Goal: Information Seeking & Learning: Learn about a topic

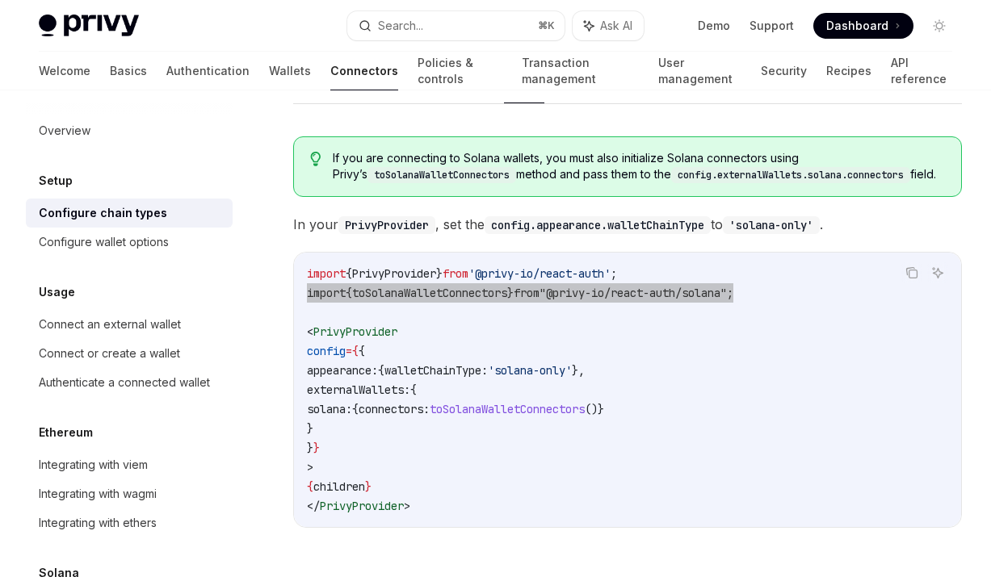
scroll to position [71, 0]
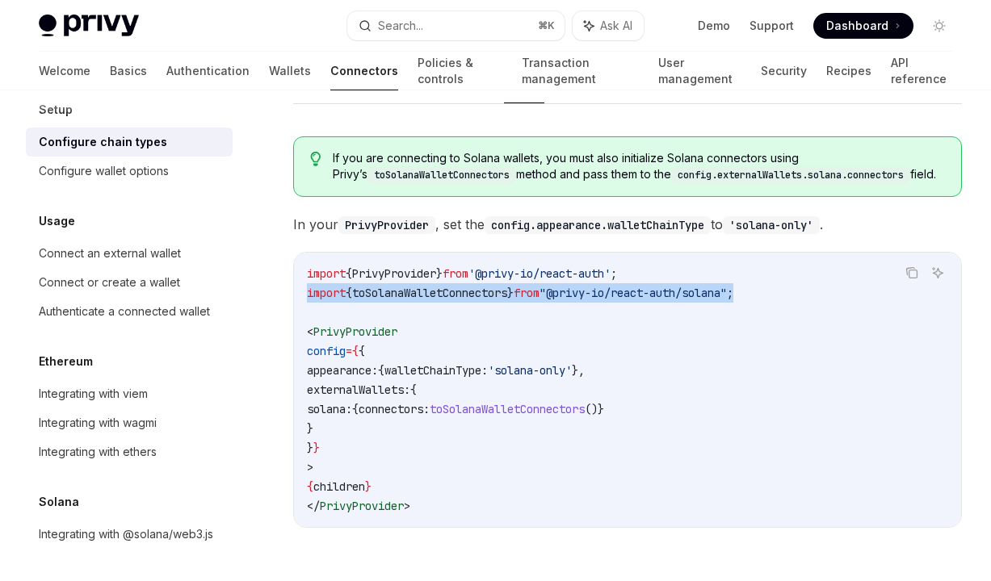
click at [483, 402] on span "toSolanaWalletConnectors" at bounding box center [506, 409] width 155 height 15
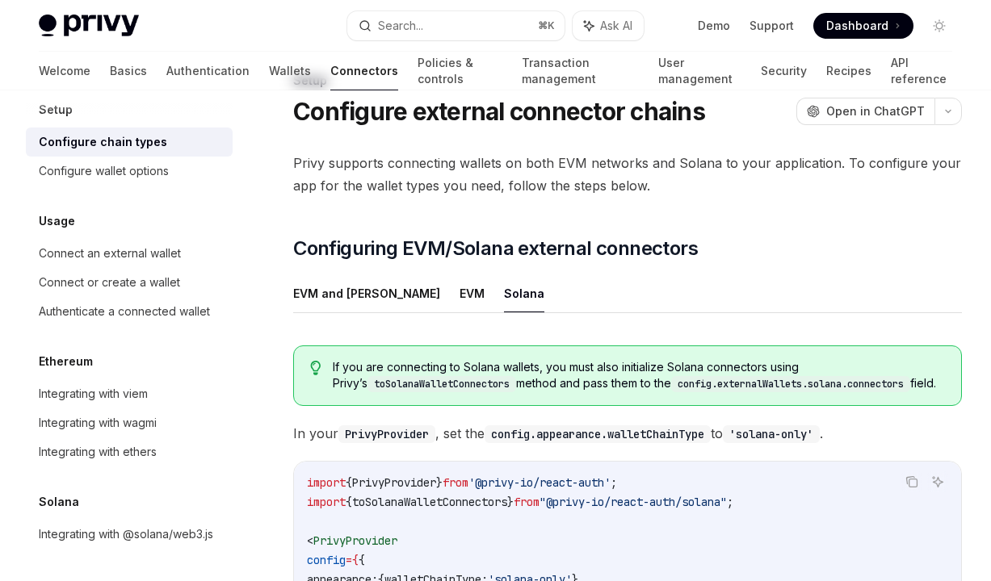
scroll to position [0, 0]
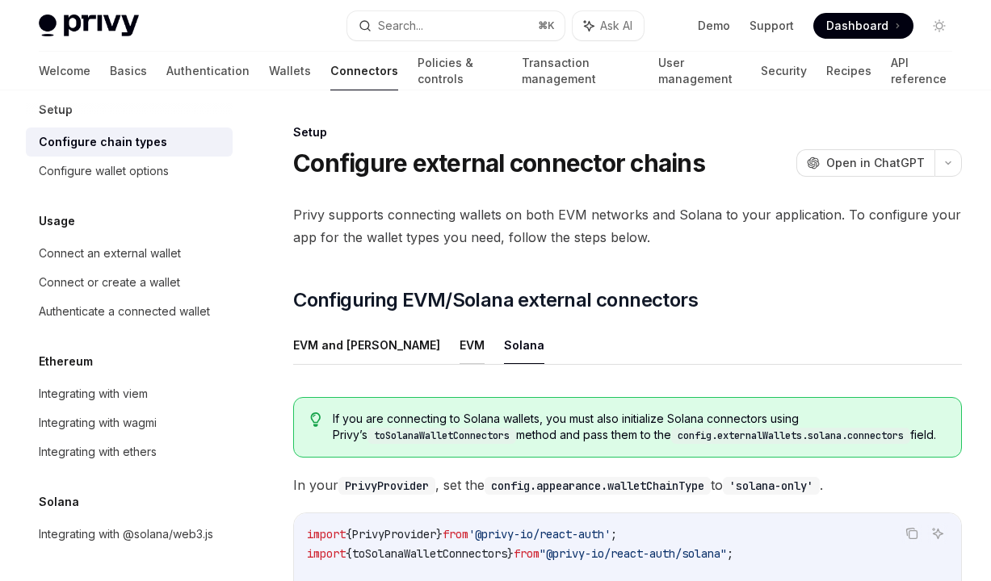
click at [459, 344] on button "EVM" at bounding box center [471, 345] width 25 height 38
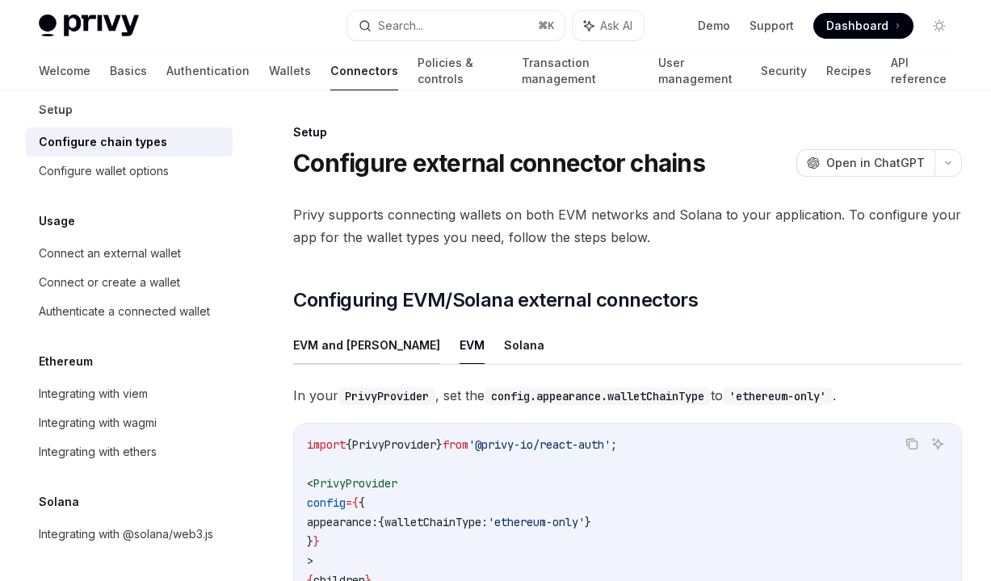
click at [358, 343] on button "EVM and [PERSON_NAME]" at bounding box center [366, 345] width 147 height 38
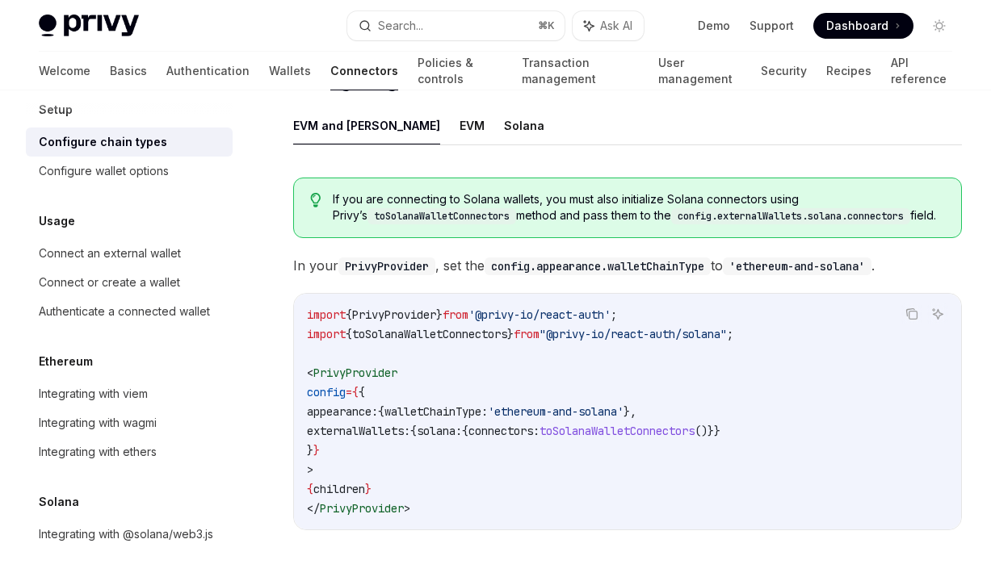
scroll to position [213, 0]
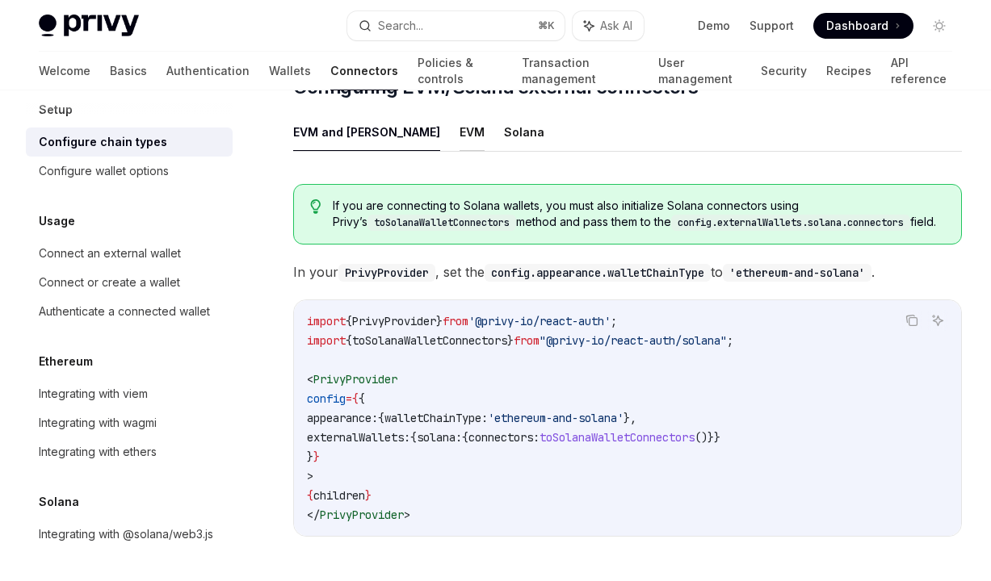
click at [459, 124] on button "EVM" at bounding box center [471, 132] width 25 height 38
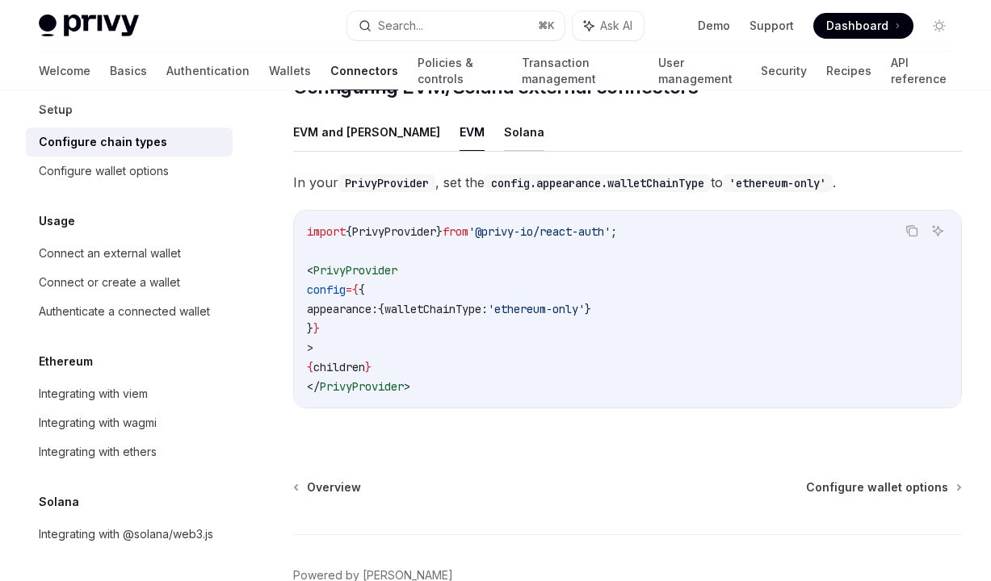
click at [504, 132] on button "Solana" at bounding box center [524, 132] width 40 height 38
type textarea "*"
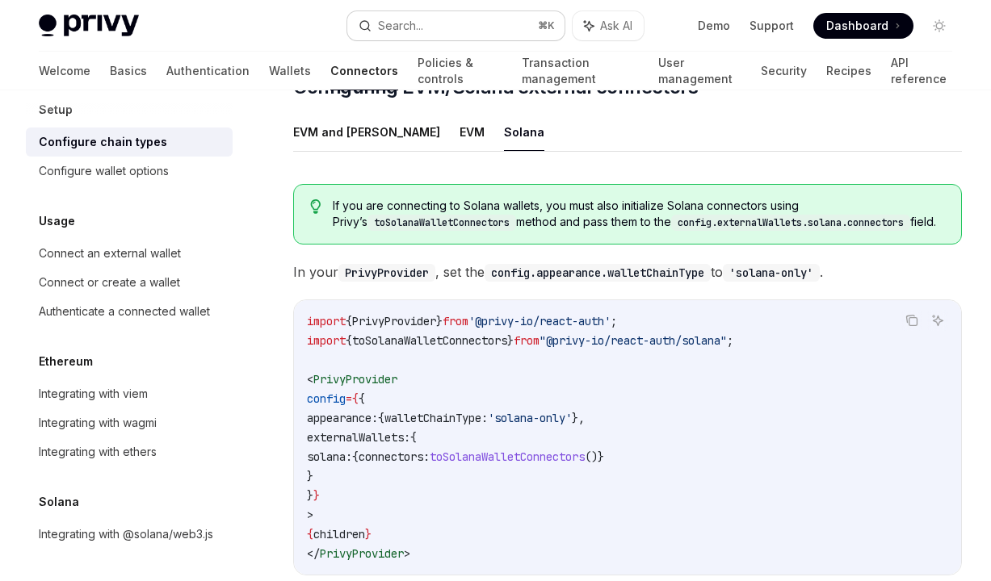
click at [491, 19] on button "Search... ⌘ K" at bounding box center [455, 25] width 216 height 29
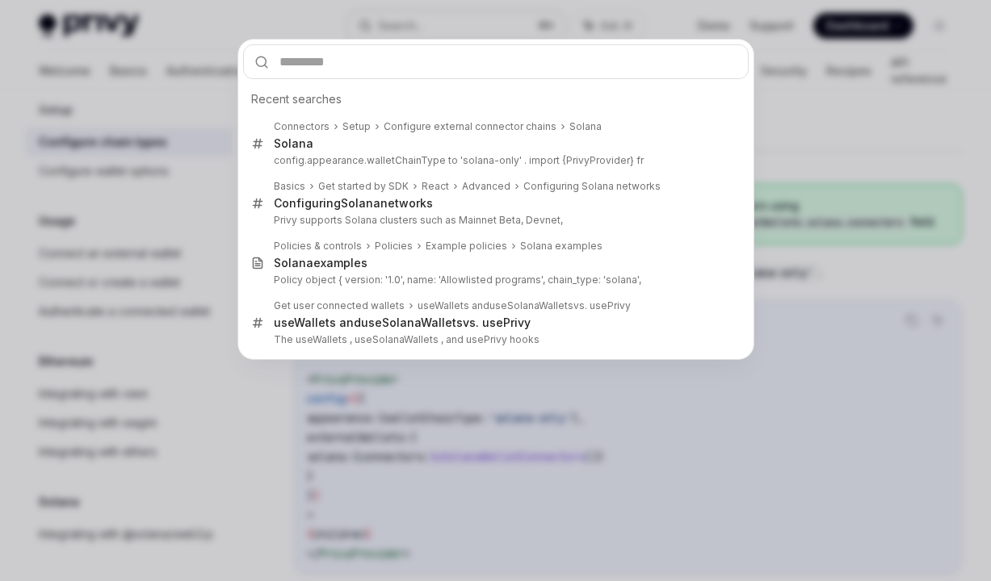
type input "**********"
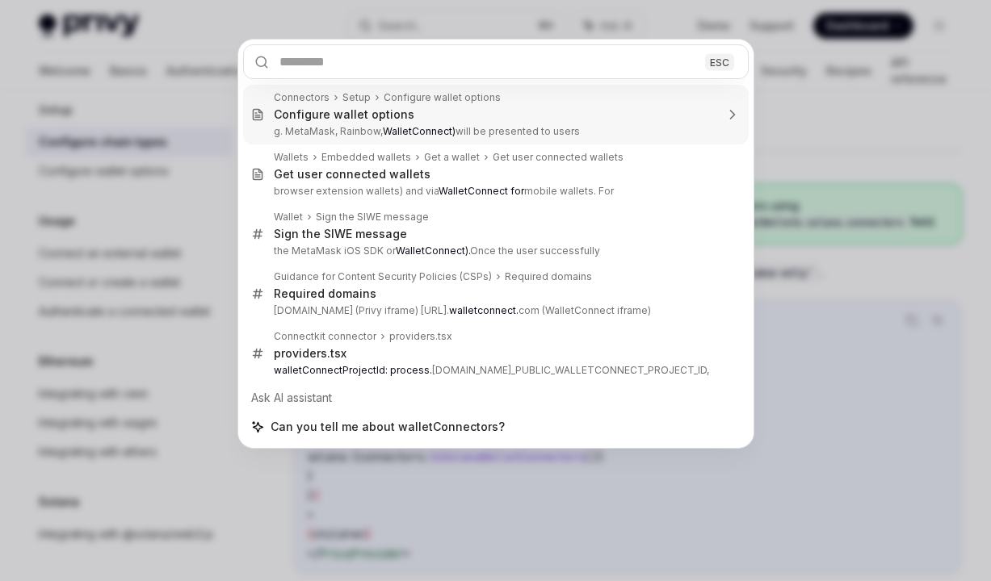
type textarea "*"
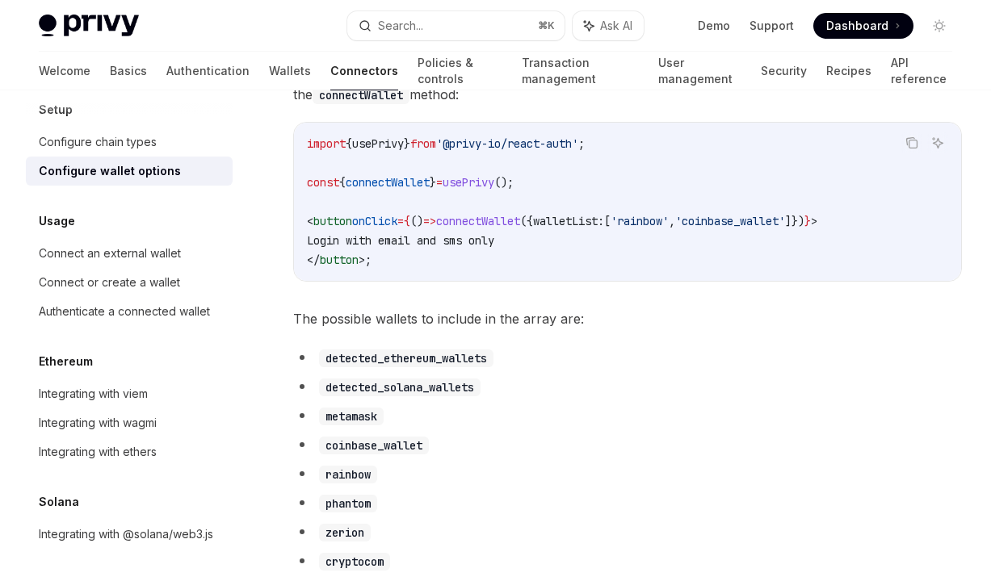
scroll to position [686, 0]
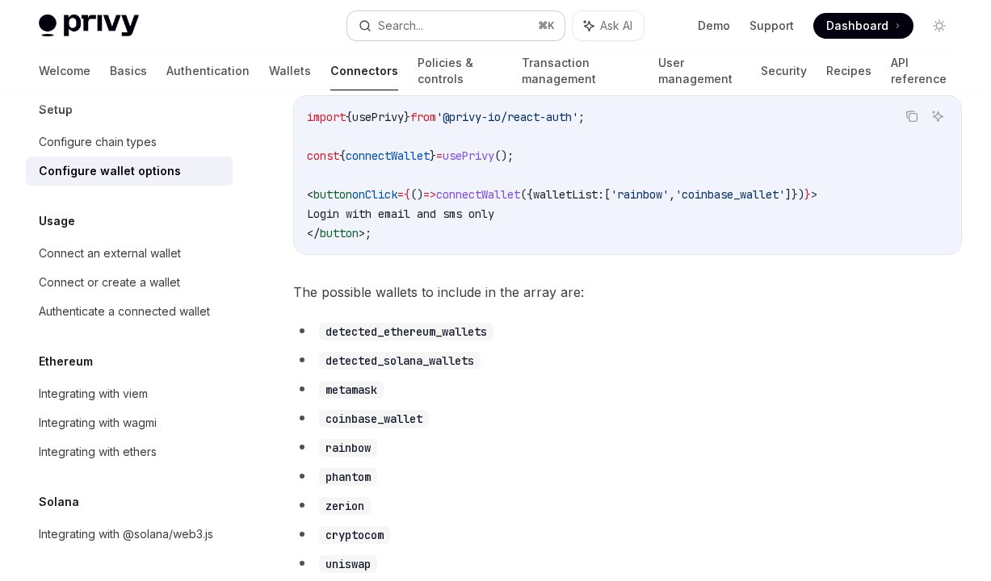
click at [509, 32] on button "Search... ⌘ K" at bounding box center [455, 25] width 216 height 29
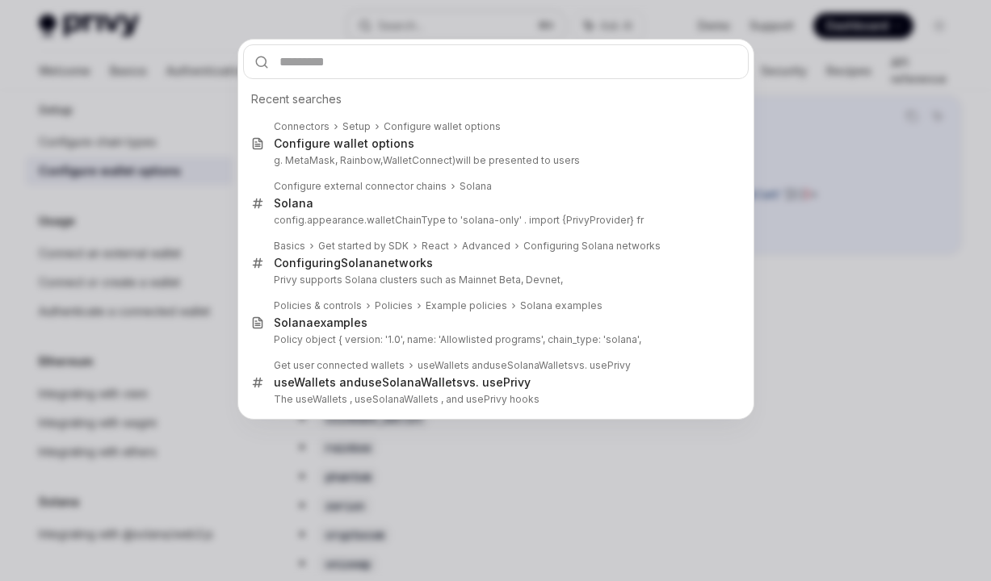
type input "**********"
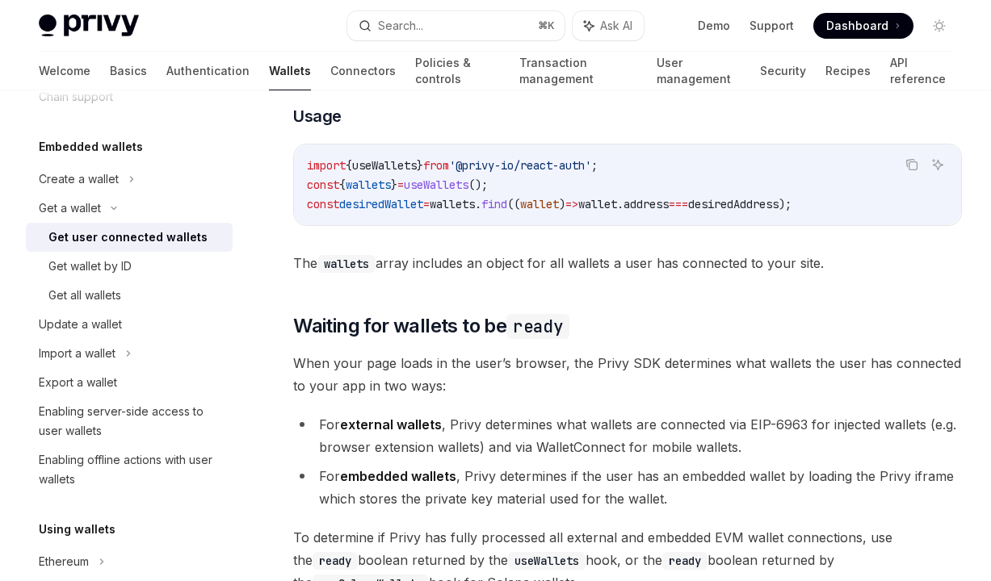
scroll to position [90, 0]
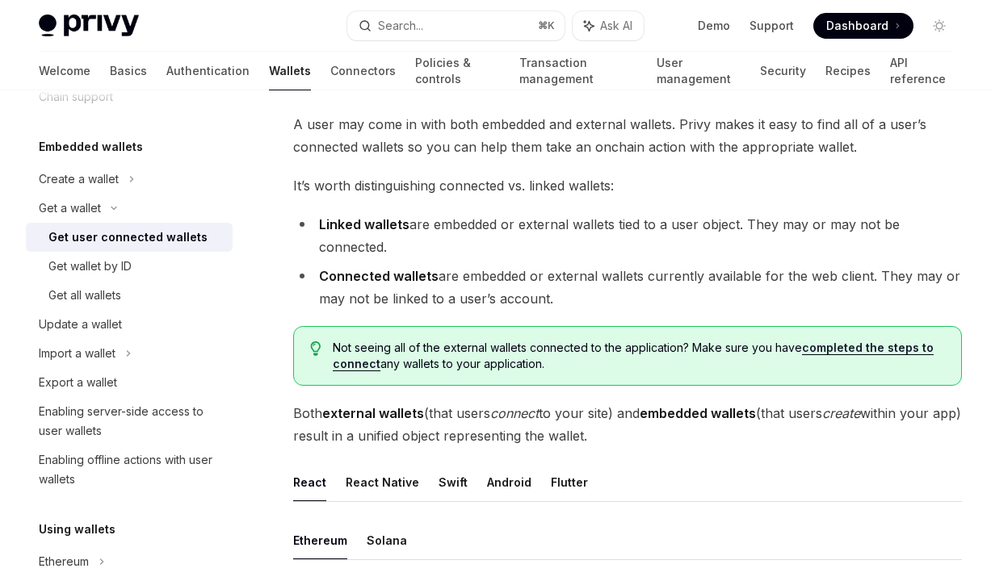
type textarea "*"
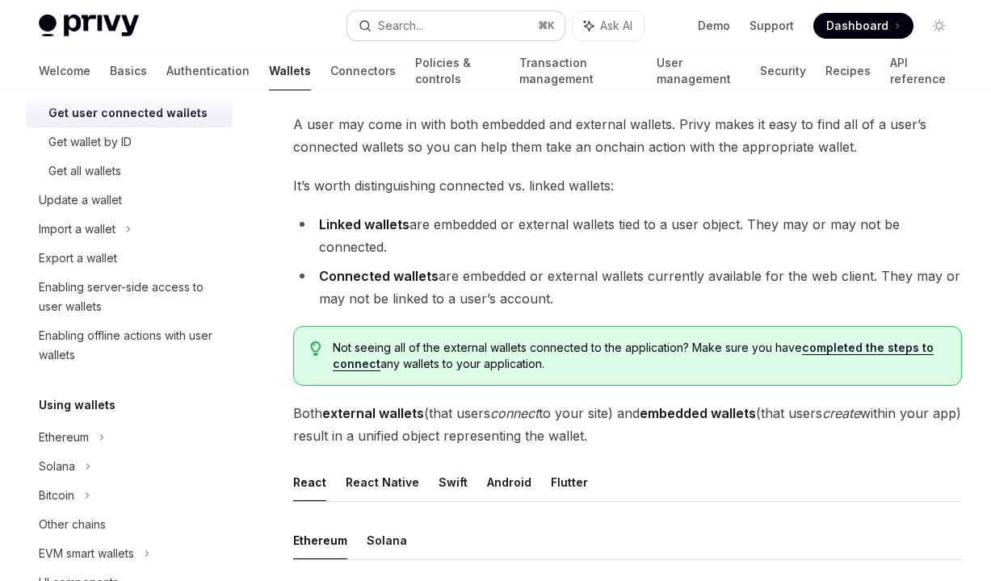
click at [494, 19] on button "Search... ⌘ K" at bounding box center [455, 25] width 216 height 29
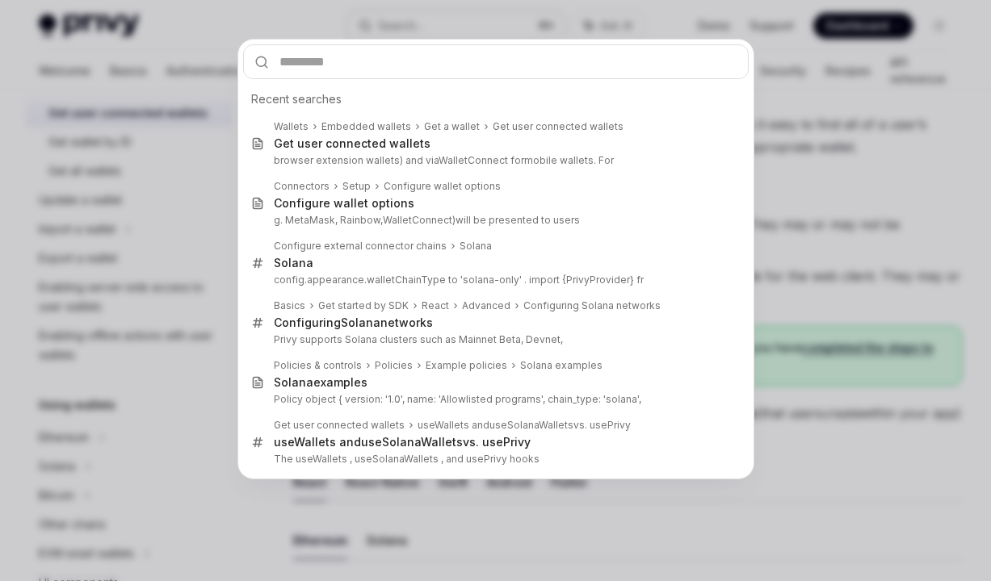
type input "**********"
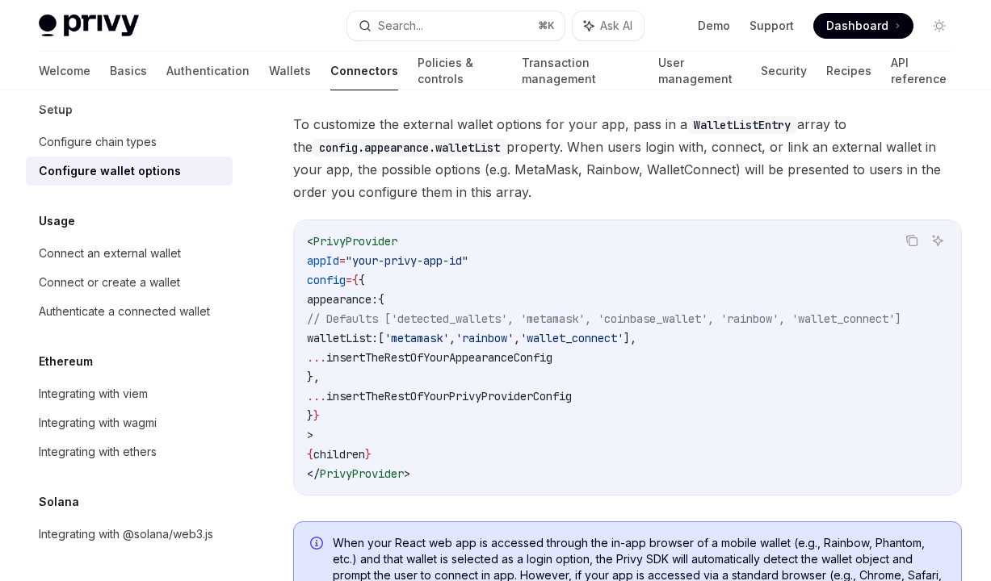
type textarea "*"
